Goal: Task Accomplishment & Management: Manage account settings

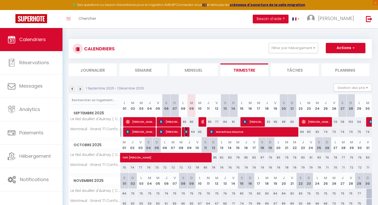
click at [187, 134] on img at bounding box center [187, 132] width 4 height 4
select select "OK"
select select "0"
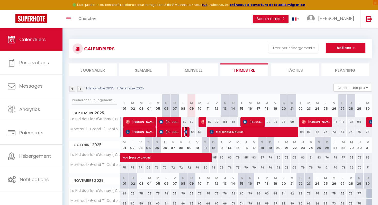
select select "1"
select select
select select "49584"
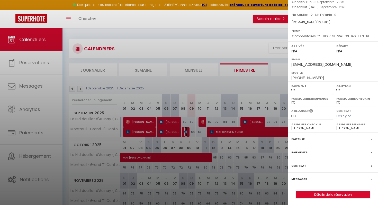
scroll to position [40, 0]
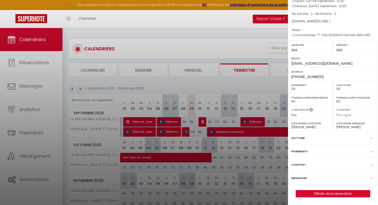
click at [39, 181] on div at bounding box center [189, 102] width 378 height 205
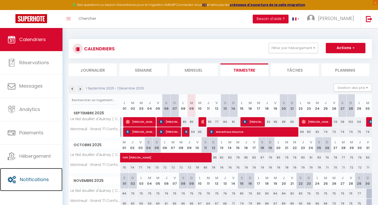
click at [39, 181] on span "Notifications" at bounding box center [34, 180] width 29 height 6
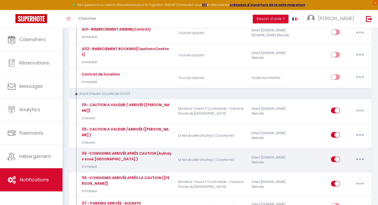
scroll to position [195, 0]
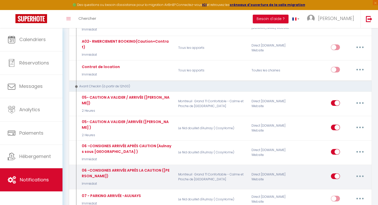
click at [361, 176] on icon "button" at bounding box center [361, 177] width 2 height 2
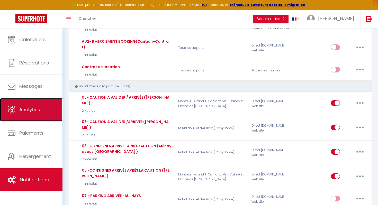
click at [35, 108] on span "Analytics" at bounding box center [29, 110] width 21 height 6
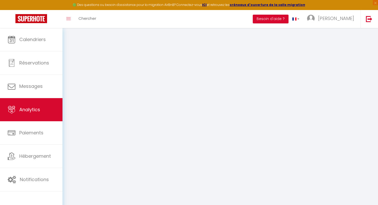
select select "2025"
select select "9"
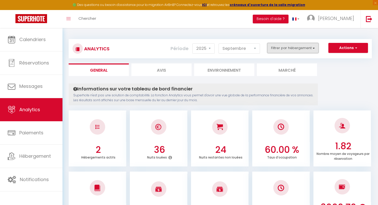
click at [311, 46] on button "Filtrer par hébergement" at bounding box center [292, 48] width 51 height 10
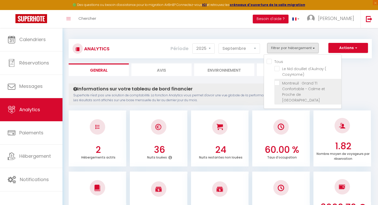
click at [275, 85] on Paris "checkbox" at bounding box center [308, 83] width 67 height 5
checkbox Paris "true"
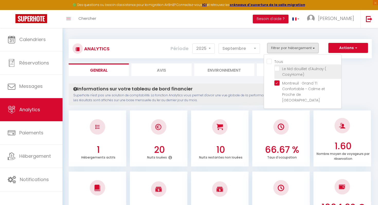
click at [280, 67] on CosyHome\) "checkbox" at bounding box center [308, 68] width 67 height 5
checkbox CosyHome\) "true"
checkbox input "true"
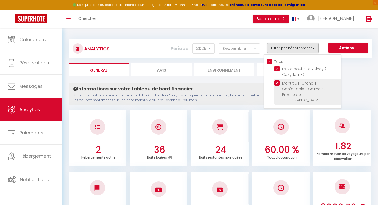
click at [277, 83] on Paris "checkbox" at bounding box center [308, 83] width 67 height 5
checkbox Paris "false"
checkbox input "false"
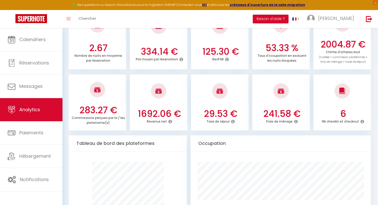
scroll to position [164, 0]
